Goal: Task Accomplishment & Management: Manage account settings

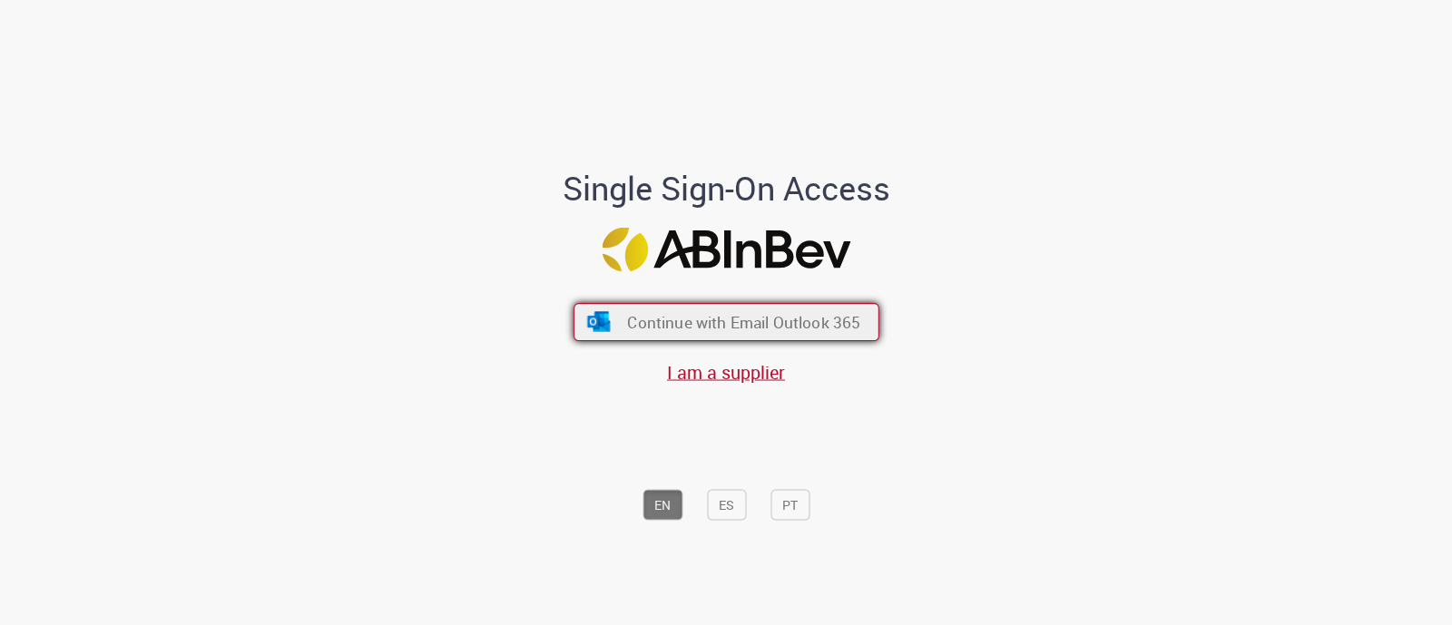
click at [660, 325] on span "Continue with Email Outlook 365" at bounding box center [743, 322] width 233 height 21
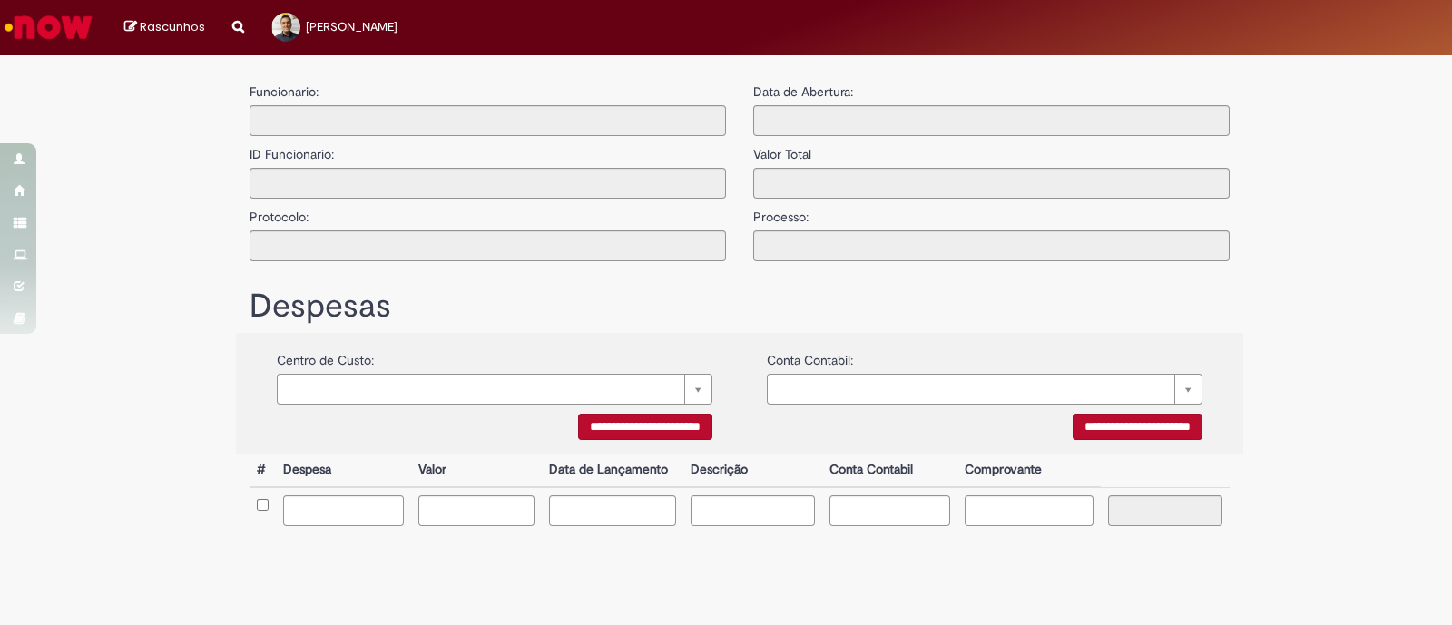
type input "**********"
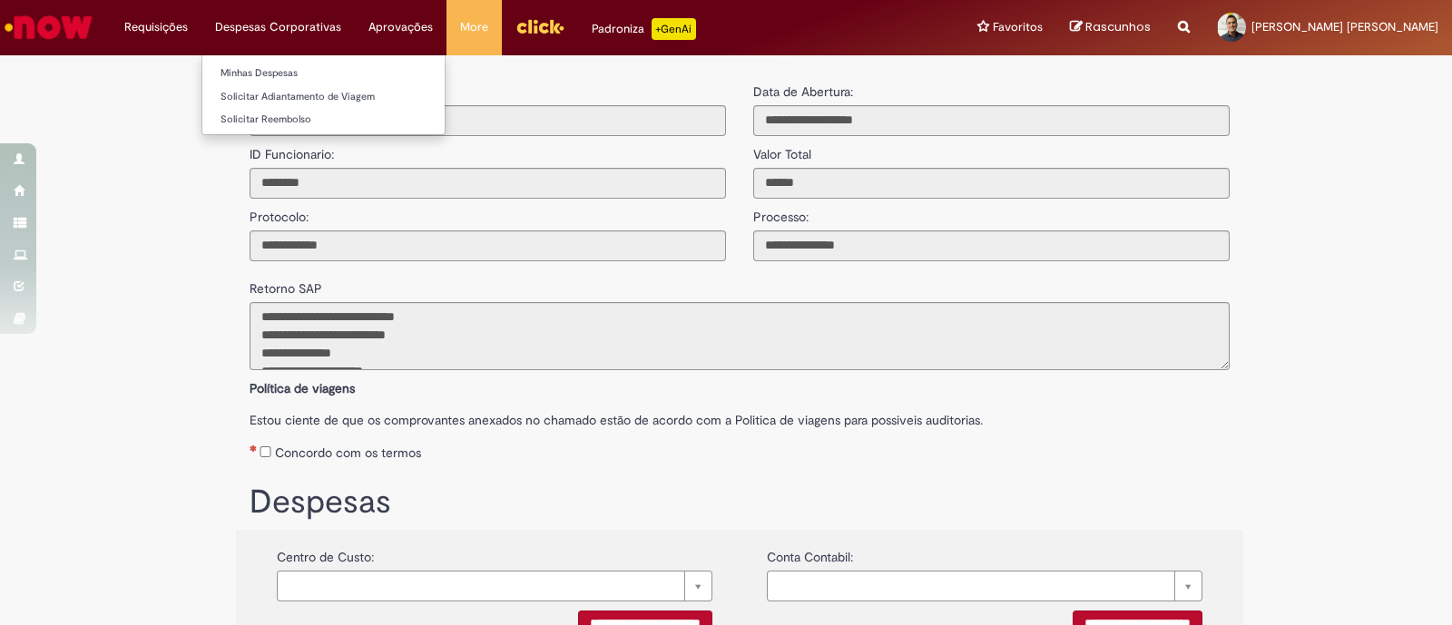
click at [277, 25] on li "Despesas Corporativas Minhas Despesas Solicitar Adiantamento de Viagem Solicita…" at bounding box center [278, 27] width 153 height 54
click at [279, 74] on link "Minhas Despesas" at bounding box center [323, 74] width 242 height 20
